Goal: Navigation & Orientation: Find specific page/section

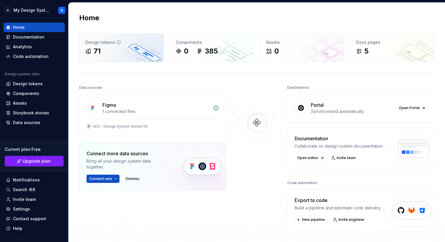
click at [109, 45] on div "Design tokens" at bounding box center [121, 42] width 72 height 6
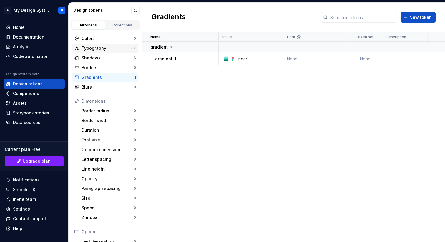
click at [105, 46] on div "Typography" at bounding box center [107, 48] width 50 height 6
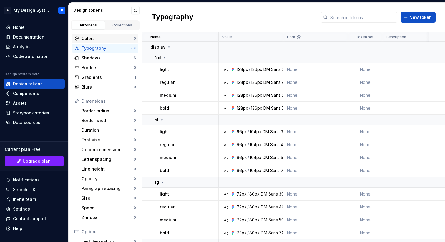
click at [94, 38] on div "Colors" at bounding box center [108, 39] width 52 height 6
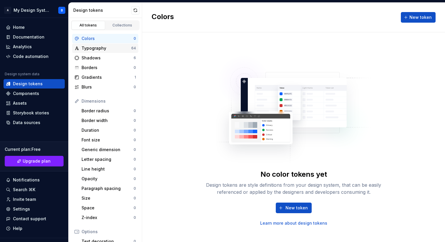
click at [90, 49] on div "Typography" at bounding box center [107, 48] width 50 height 6
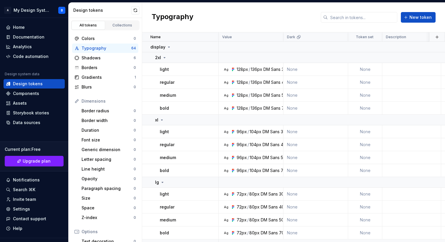
click at [97, 48] on div "Typography" at bounding box center [107, 48] width 50 height 6
